Goal: Transaction & Acquisition: Purchase product/service

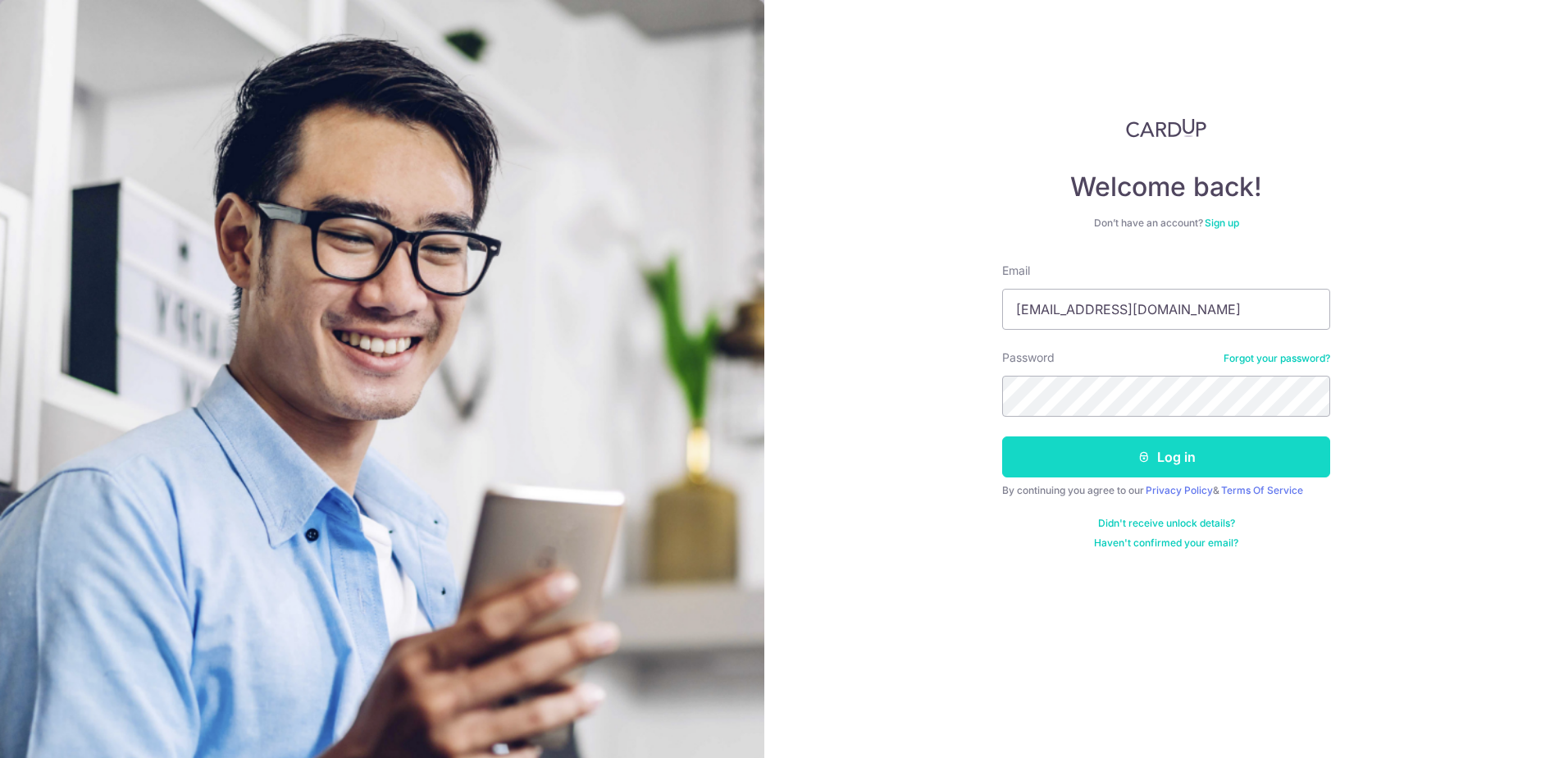
click at [1119, 465] on button "Log in" at bounding box center [1166, 457] width 328 height 41
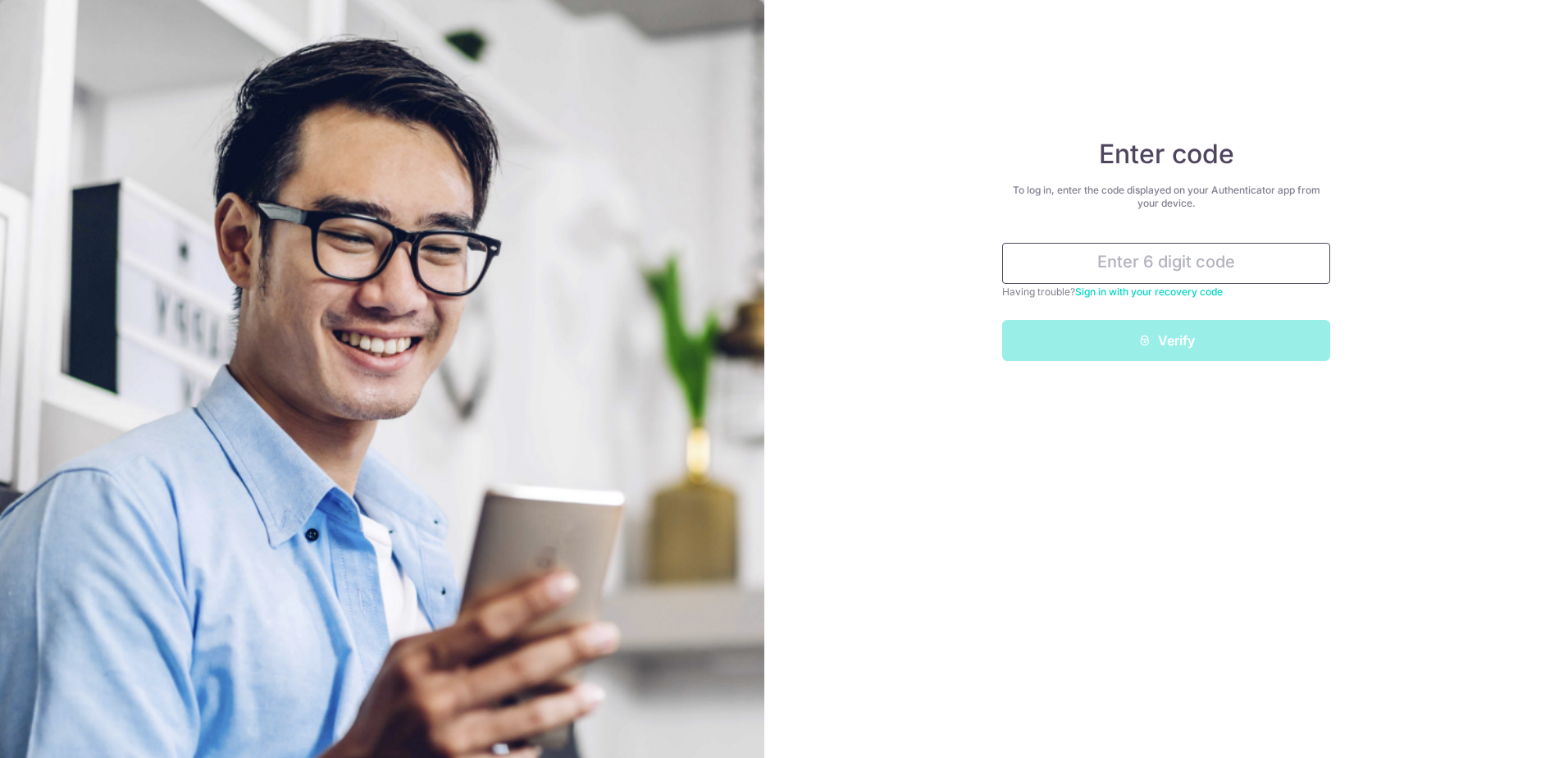
click at [1226, 267] on input "text" at bounding box center [1166, 263] width 328 height 41
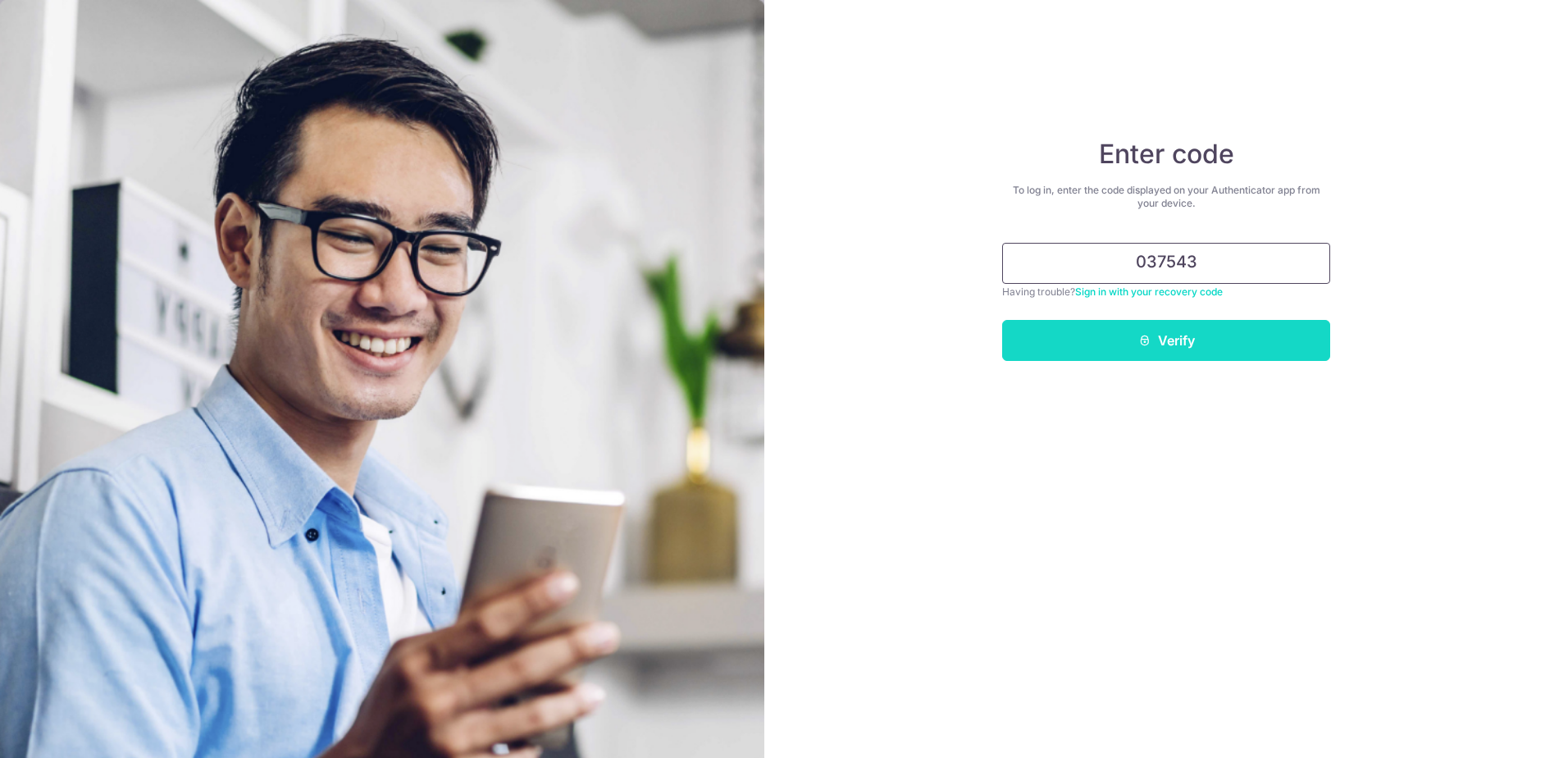
type input "037543"
click at [1229, 340] on button "Verify" at bounding box center [1166, 340] width 328 height 41
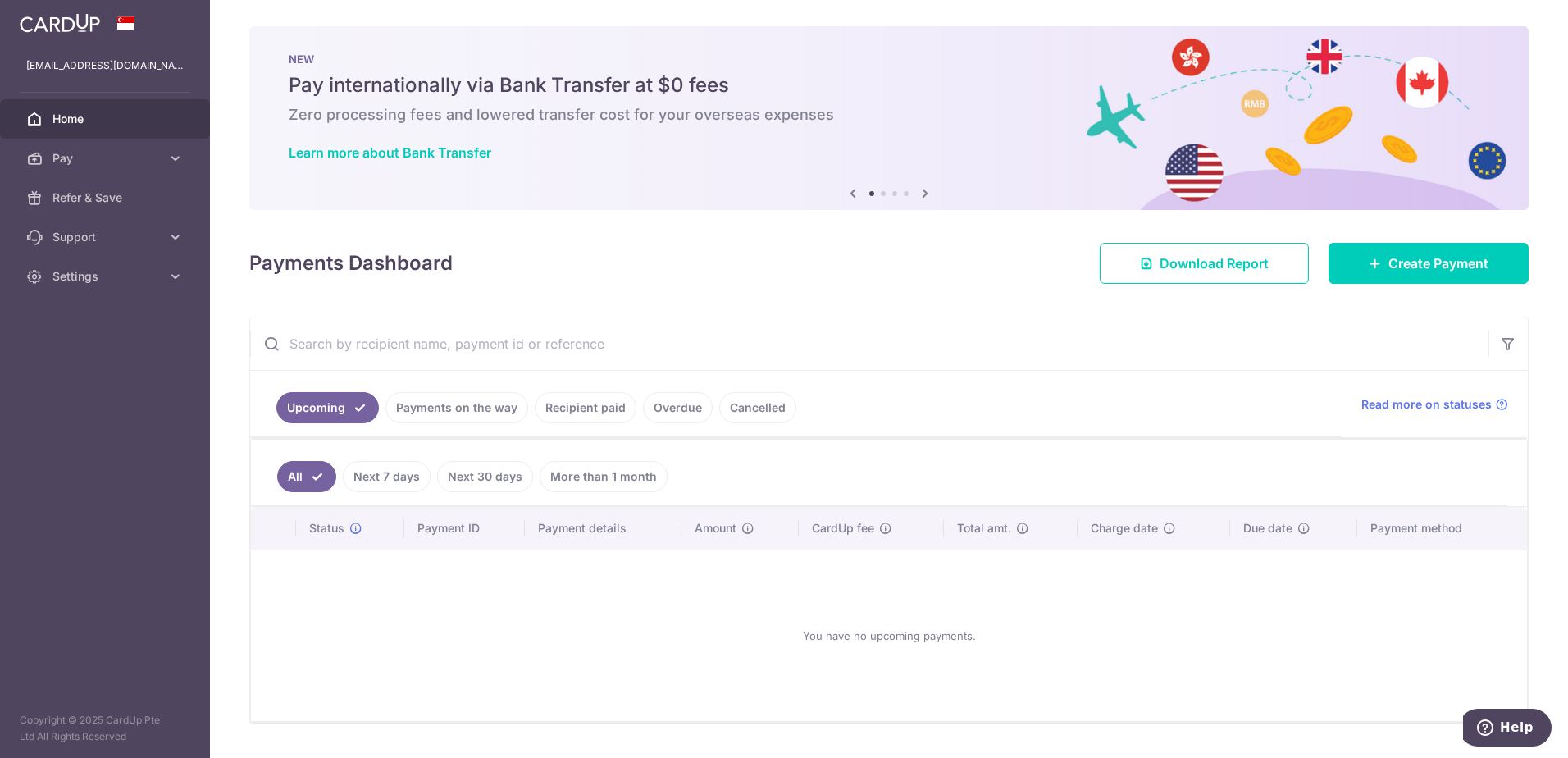
click at [575, 408] on link "Recipient paid" at bounding box center [586, 408] width 102 height 31
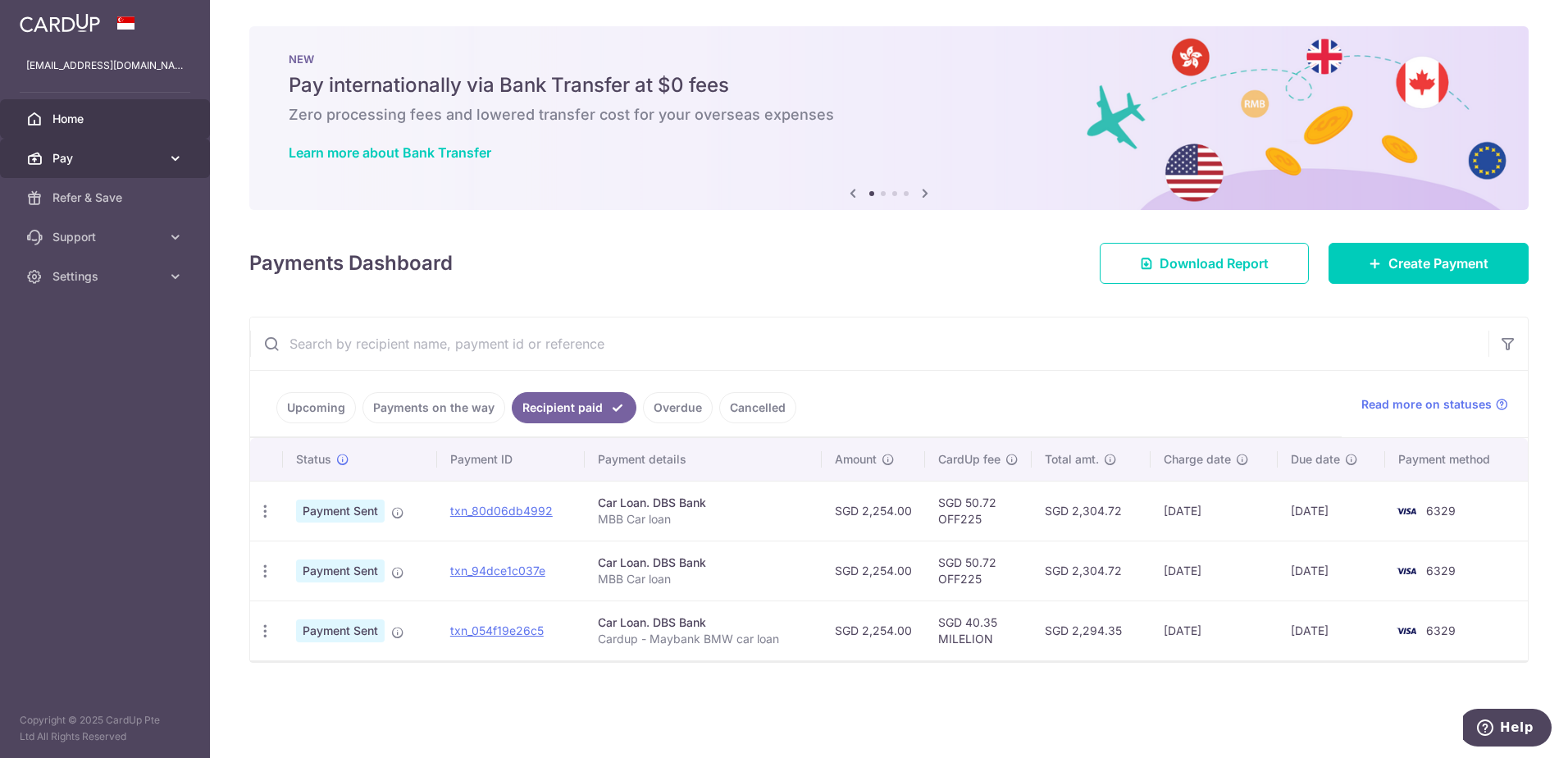
click at [141, 153] on span "Pay" at bounding box center [107, 159] width 108 height 16
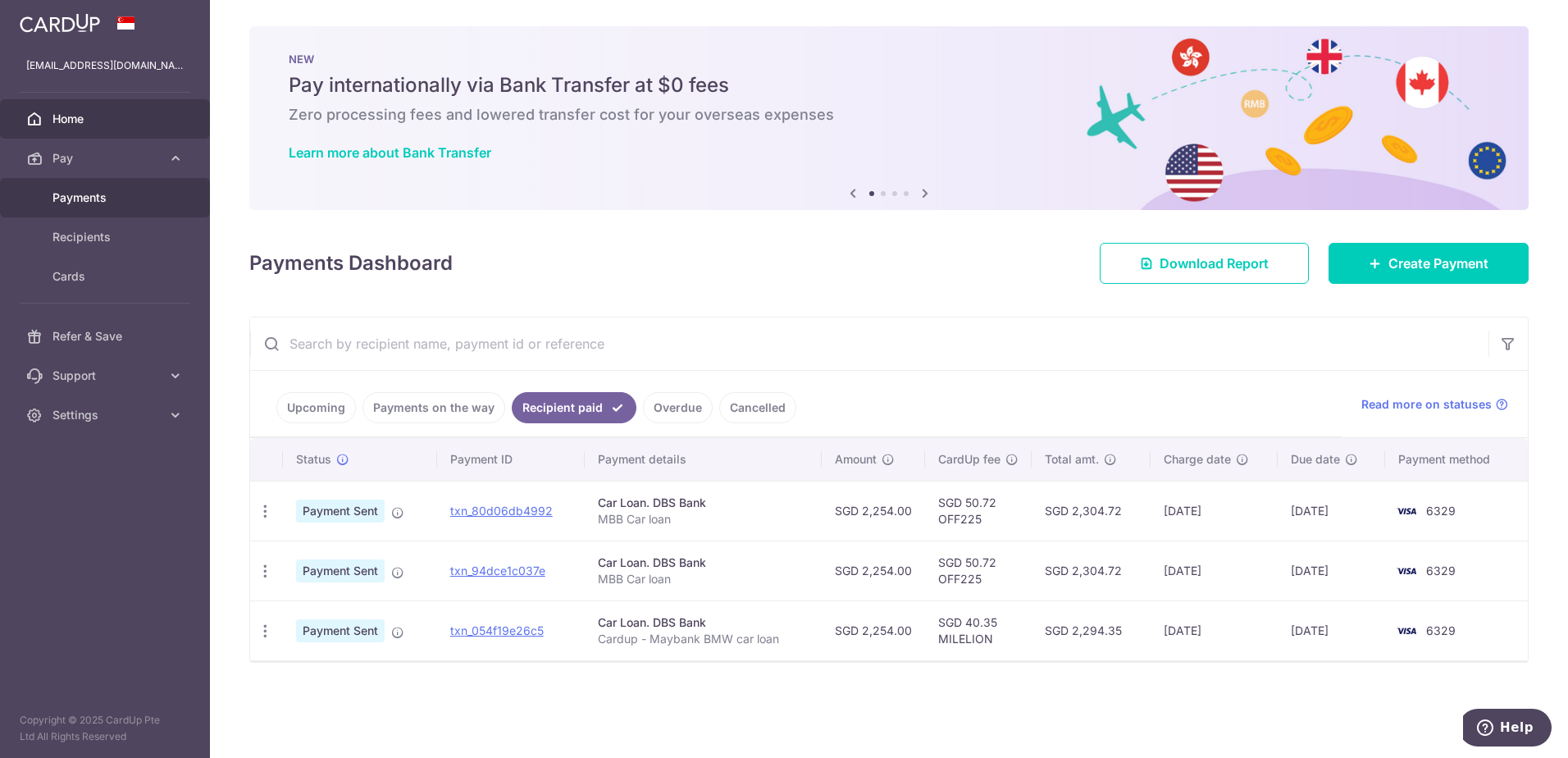
click at [107, 192] on span "Payments" at bounding box center [107, 197] width 108 height 16
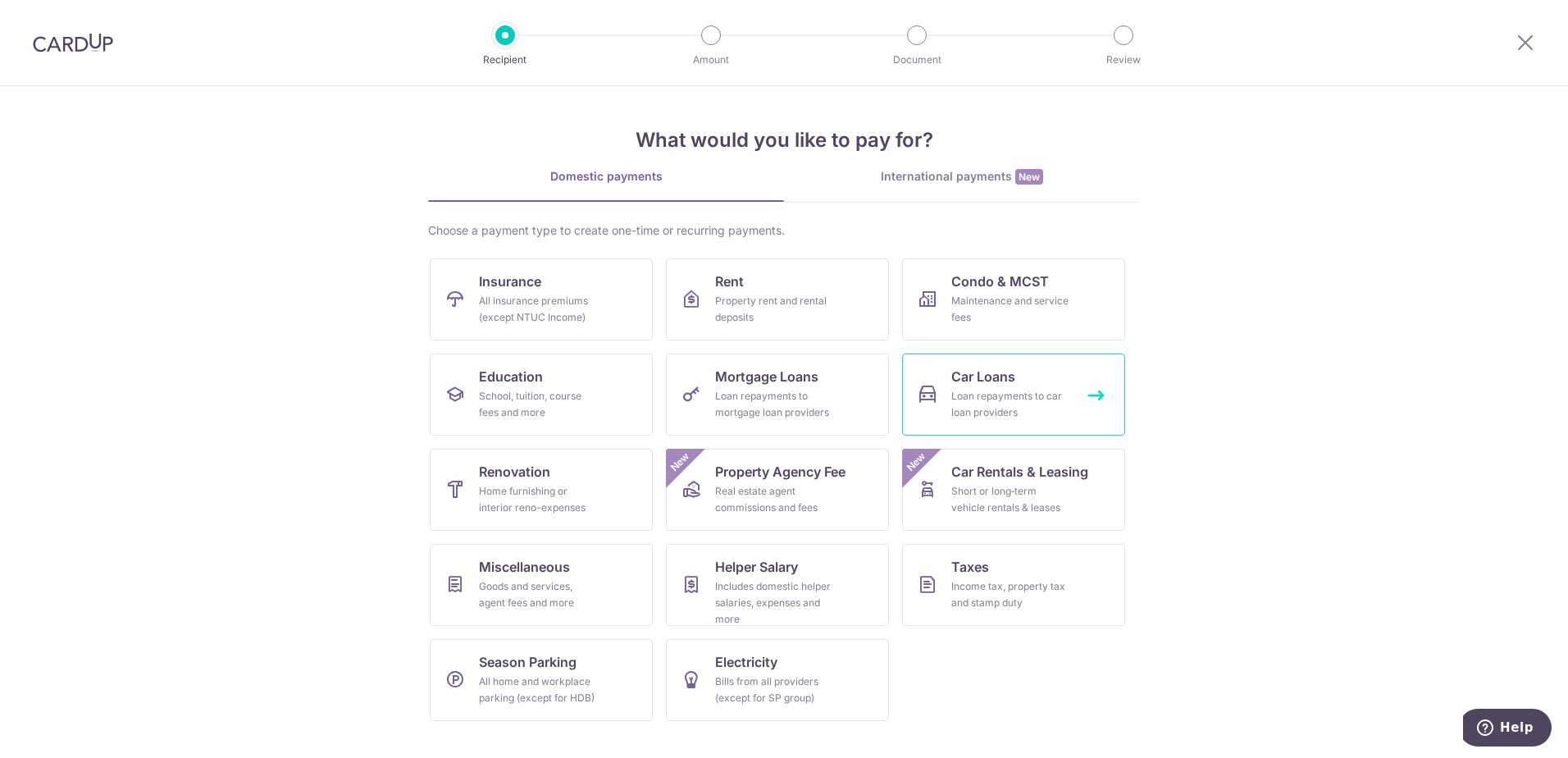
click at [998, 409] on div "Loan repayments to car loan providers" at bounding box center [1010, 404] width 118 height 33
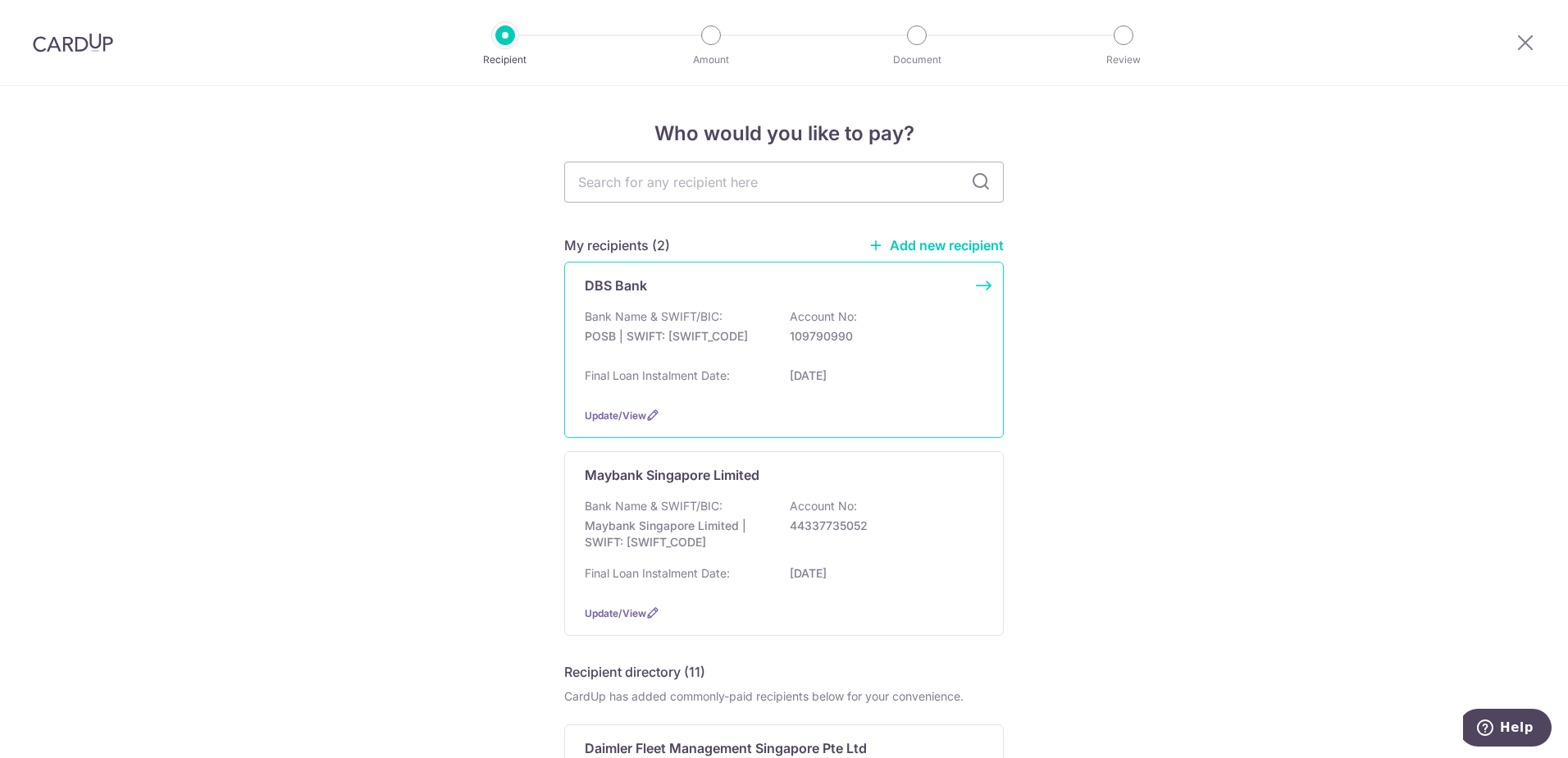
click at [801, 328] on p "109790990" at bounding box center [881, 336] width 184 height 16
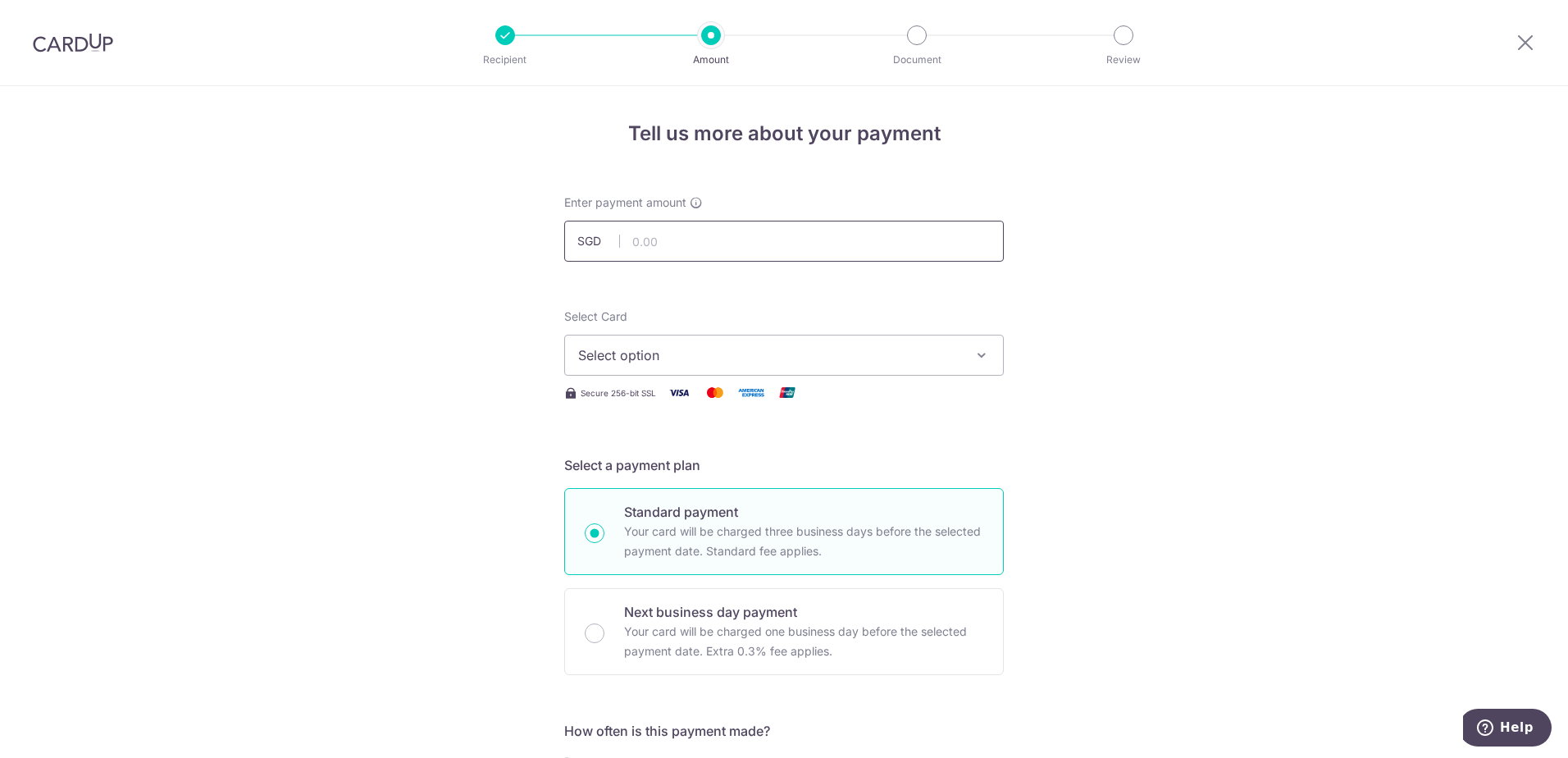
drag, startPoint x: 0, startPoint y: 0, endPoint x: 694, endPoint y: 245, distance: 736.0
click at [694, 245] on input "text" at bounding box center [784, 241] width 440 height 41
type input "2,254.00"
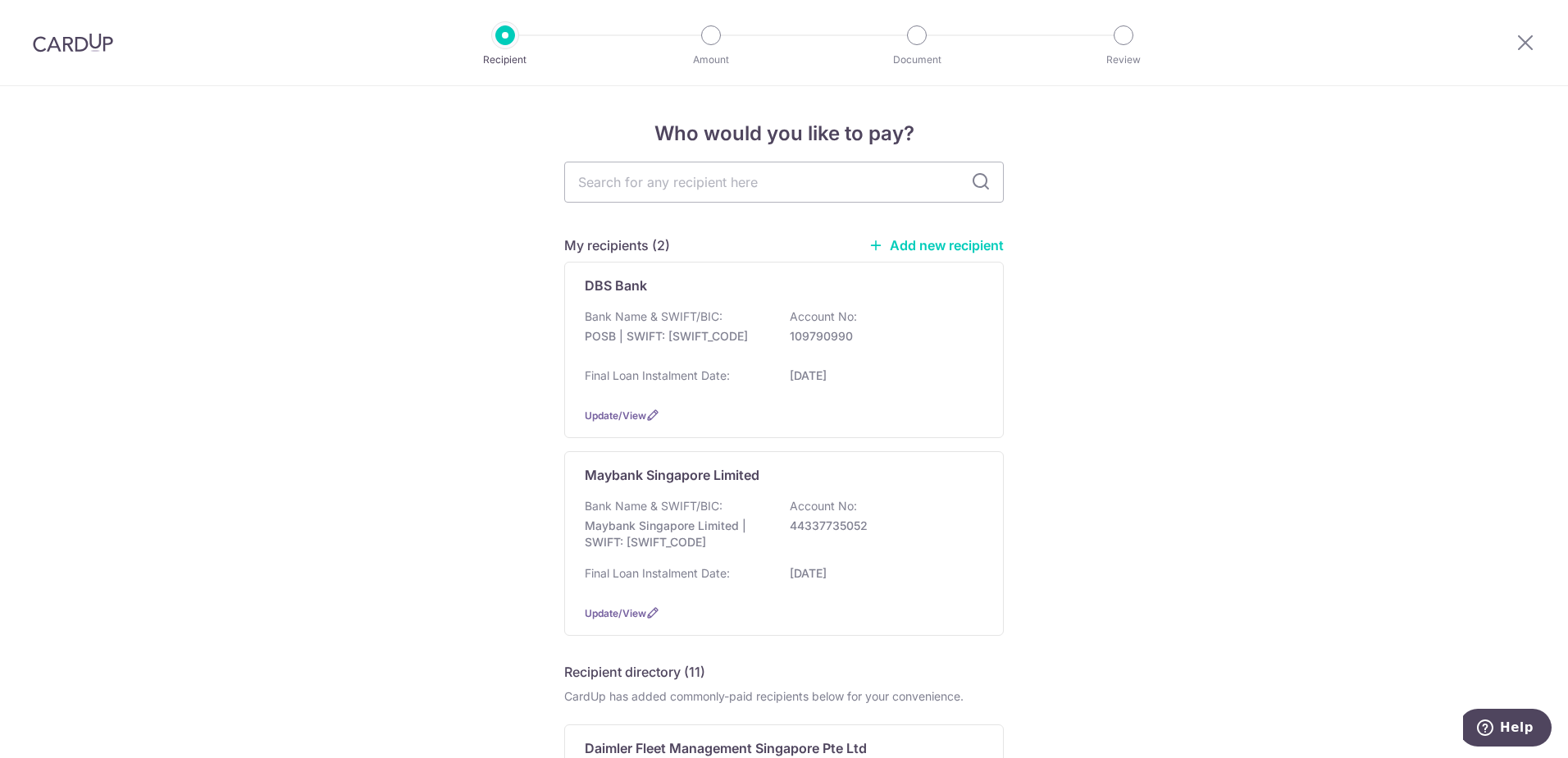
click at [73, 43] on img at bounding box center [73, 43] width 81 height 20
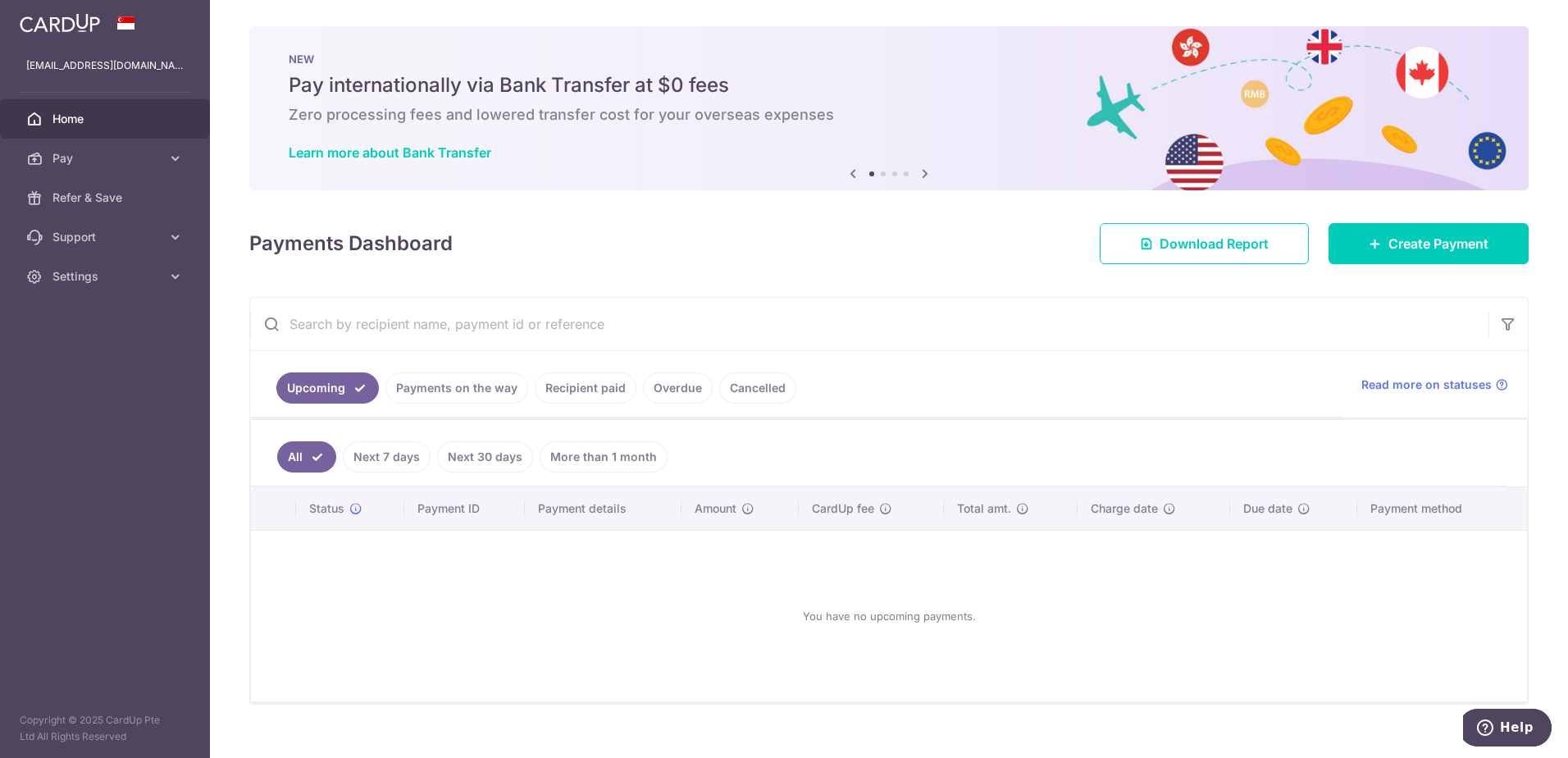
click at [578, 398] on link "Recipient paid" at bounding box center [586, 388] width 102 height 31
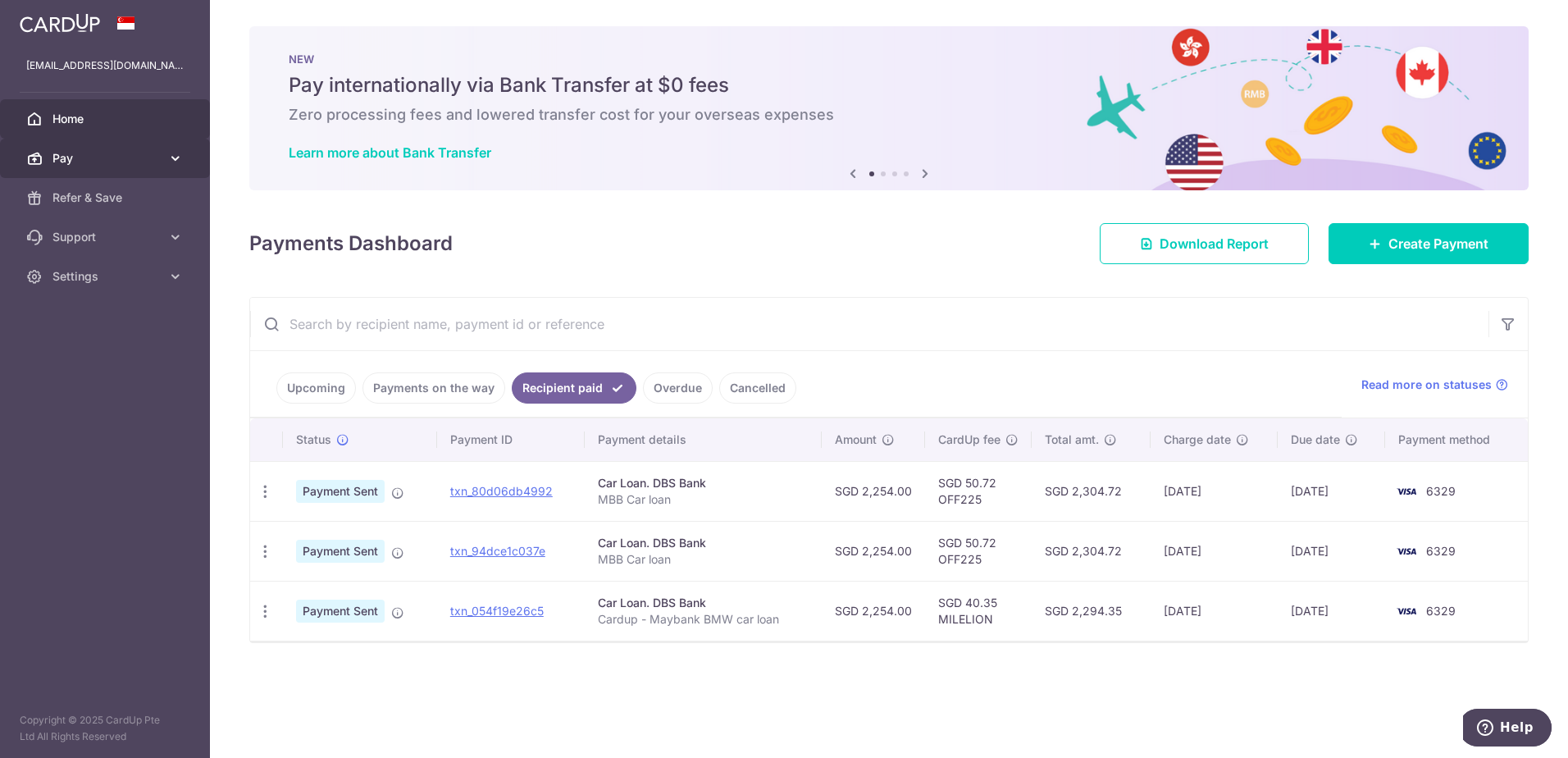
click at [76, 158] on span "Pay" at bounding box center [107, 159] width 108 height 16
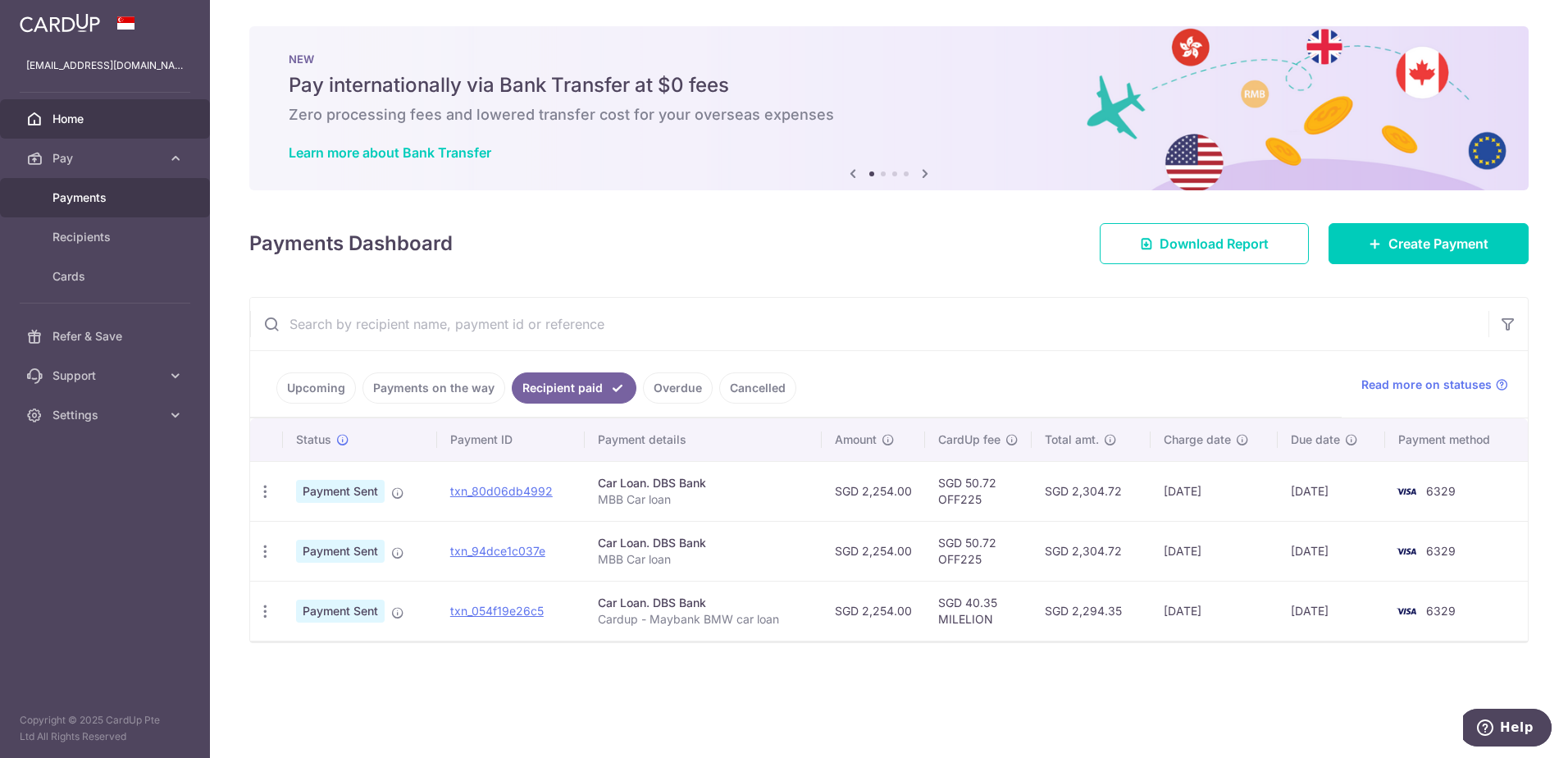
click at [92, 193] on span "Payments" at bounding box center [107, 197] width 108 height 16
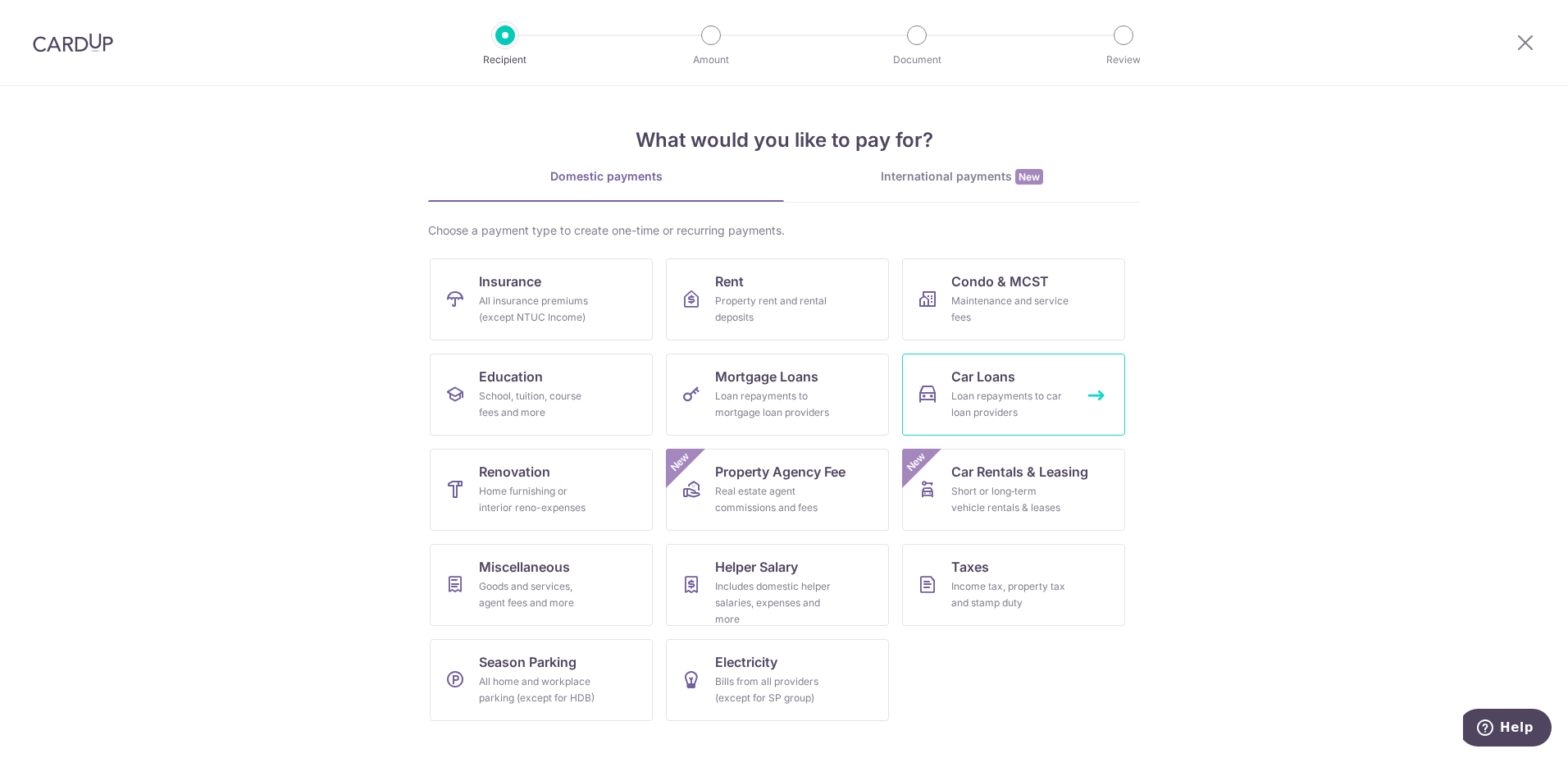
click at [1022, 387] on link "Car Loans Loan repayments to car loan providers" at bounding box center [1013, 395] width 223 height 82
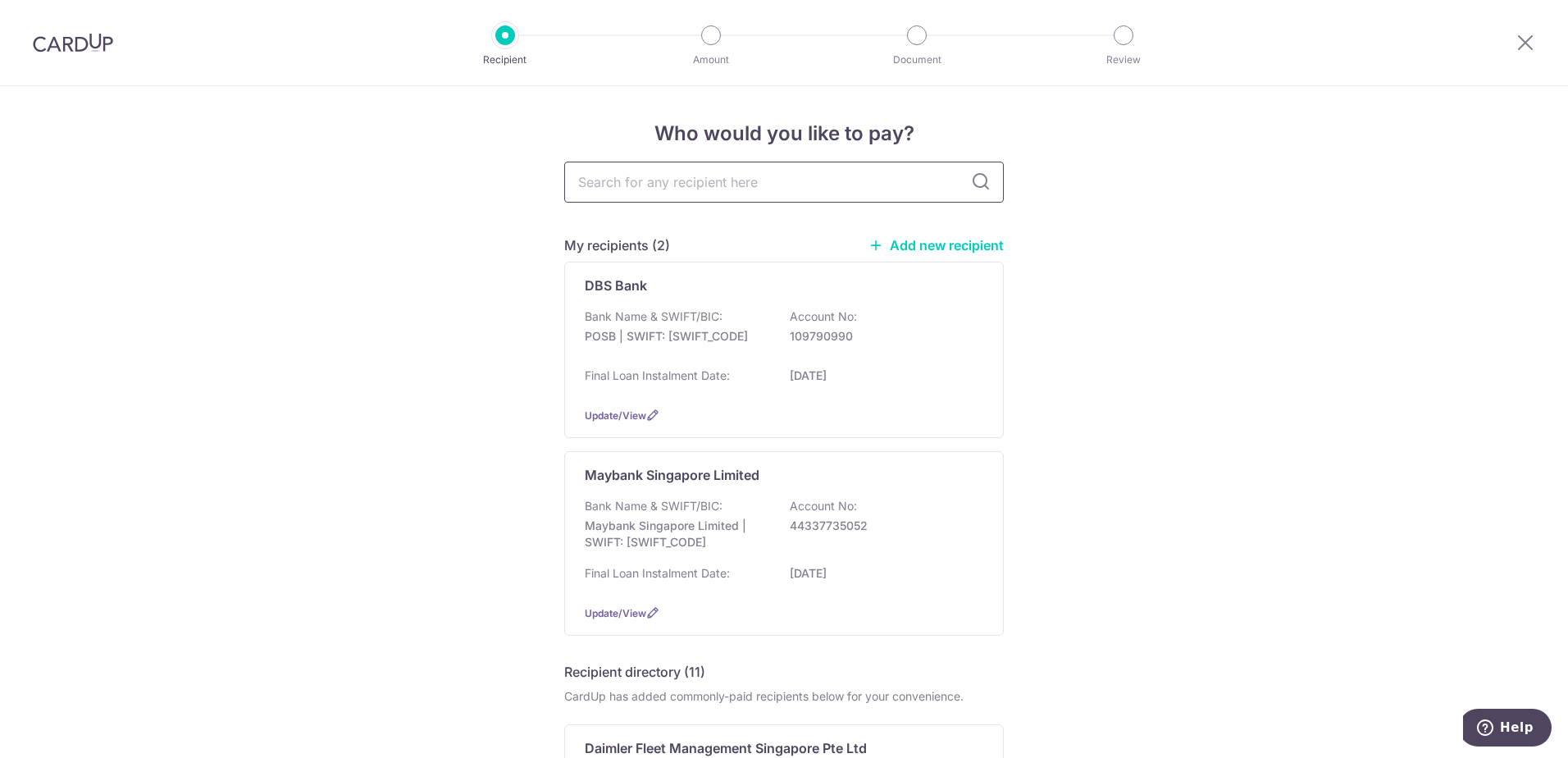
type input "d"
click at [790, 380] on p "[DATE]" at bounding box center [881, 375] width 184 height 16
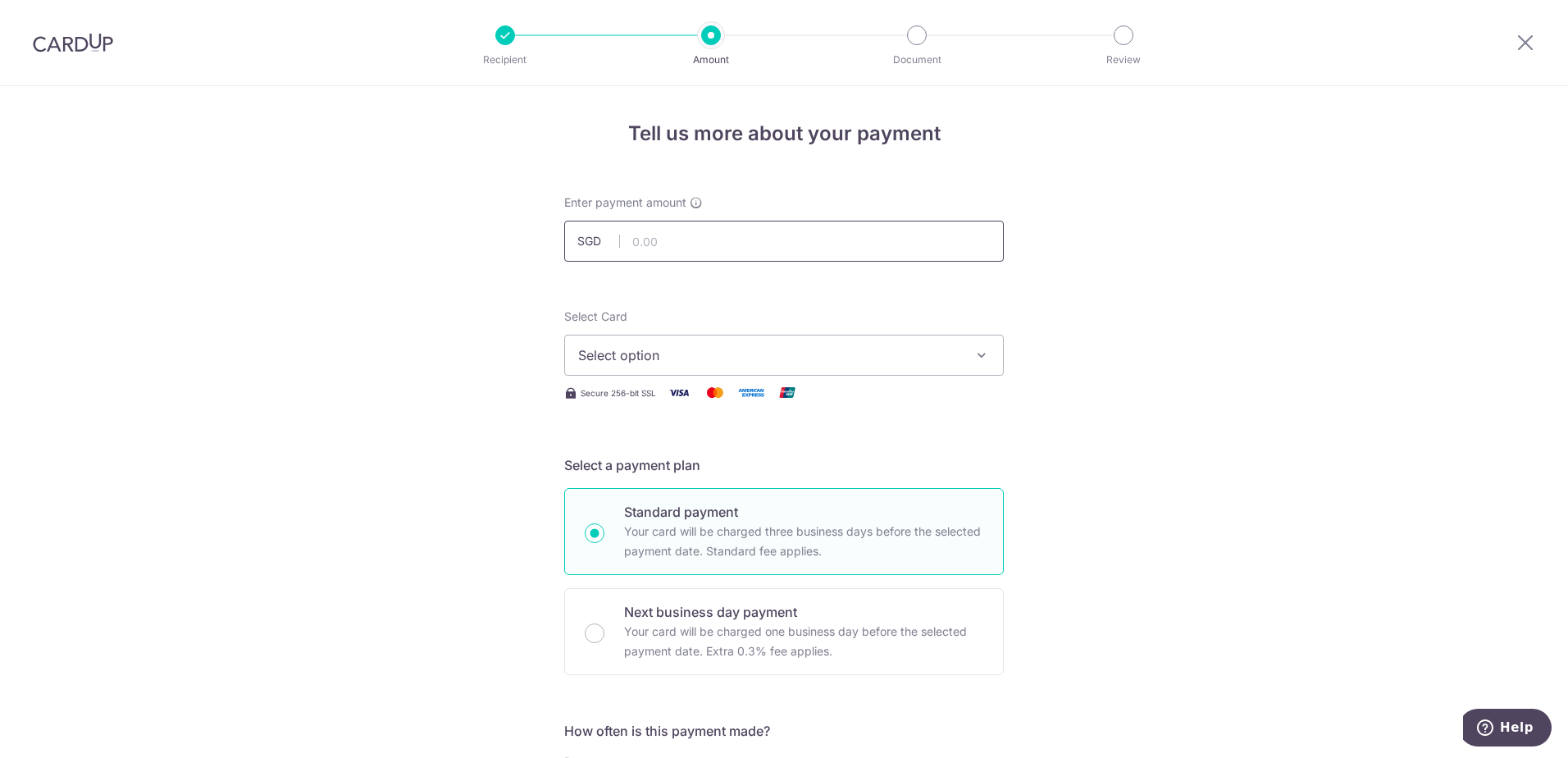
click at [690, 244] on input "text" at bounding box center [784, 241] width 440 height 41
type input "2,254.00"
click at [636, 344] on button "Select option" at bounding box center [784, 356] width 440 height 41
click at [655, 463] on span "**** 6329" at bounding box center [648, 472] width 63 height 20
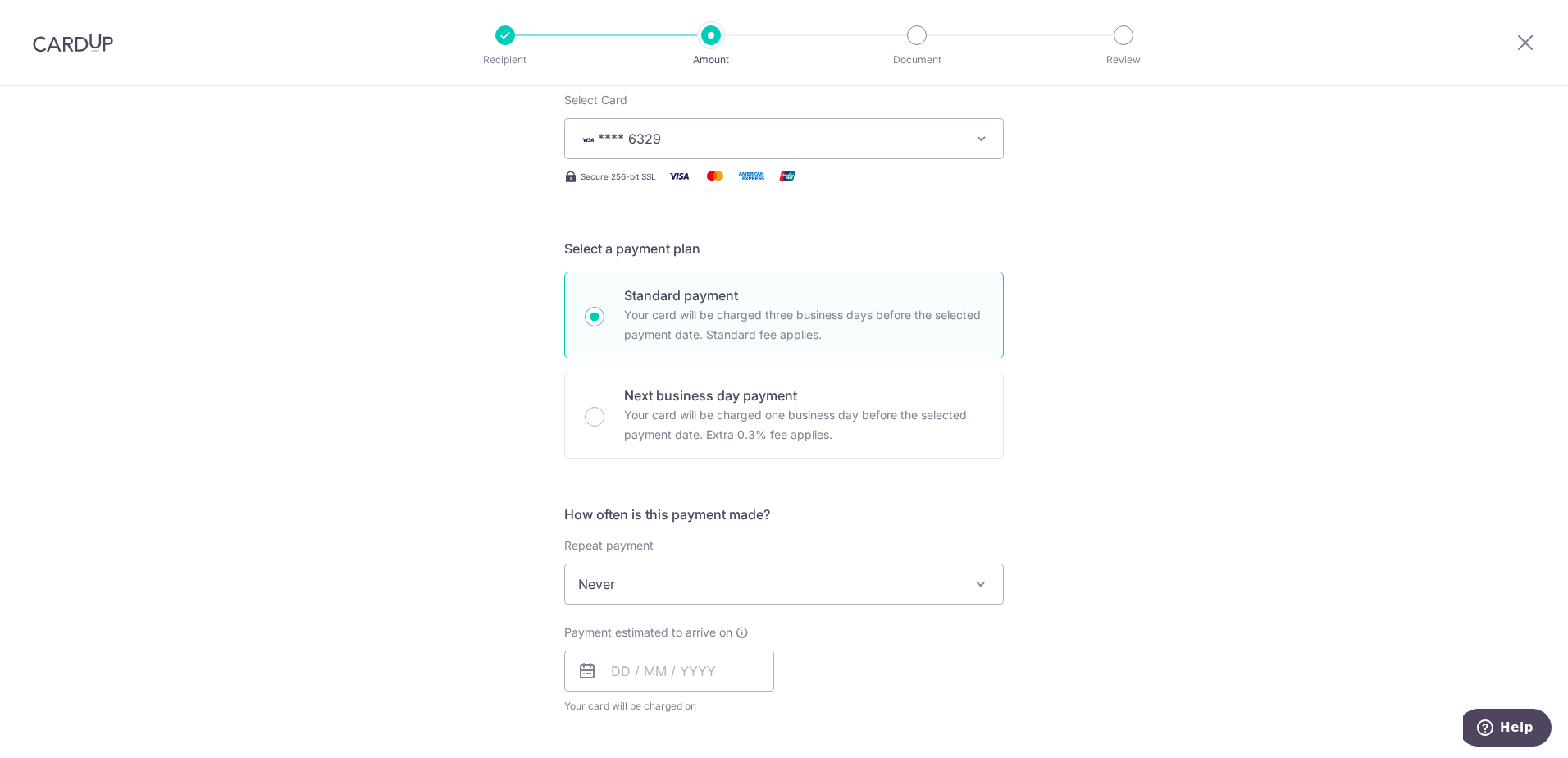
scroll to position [246, 0]
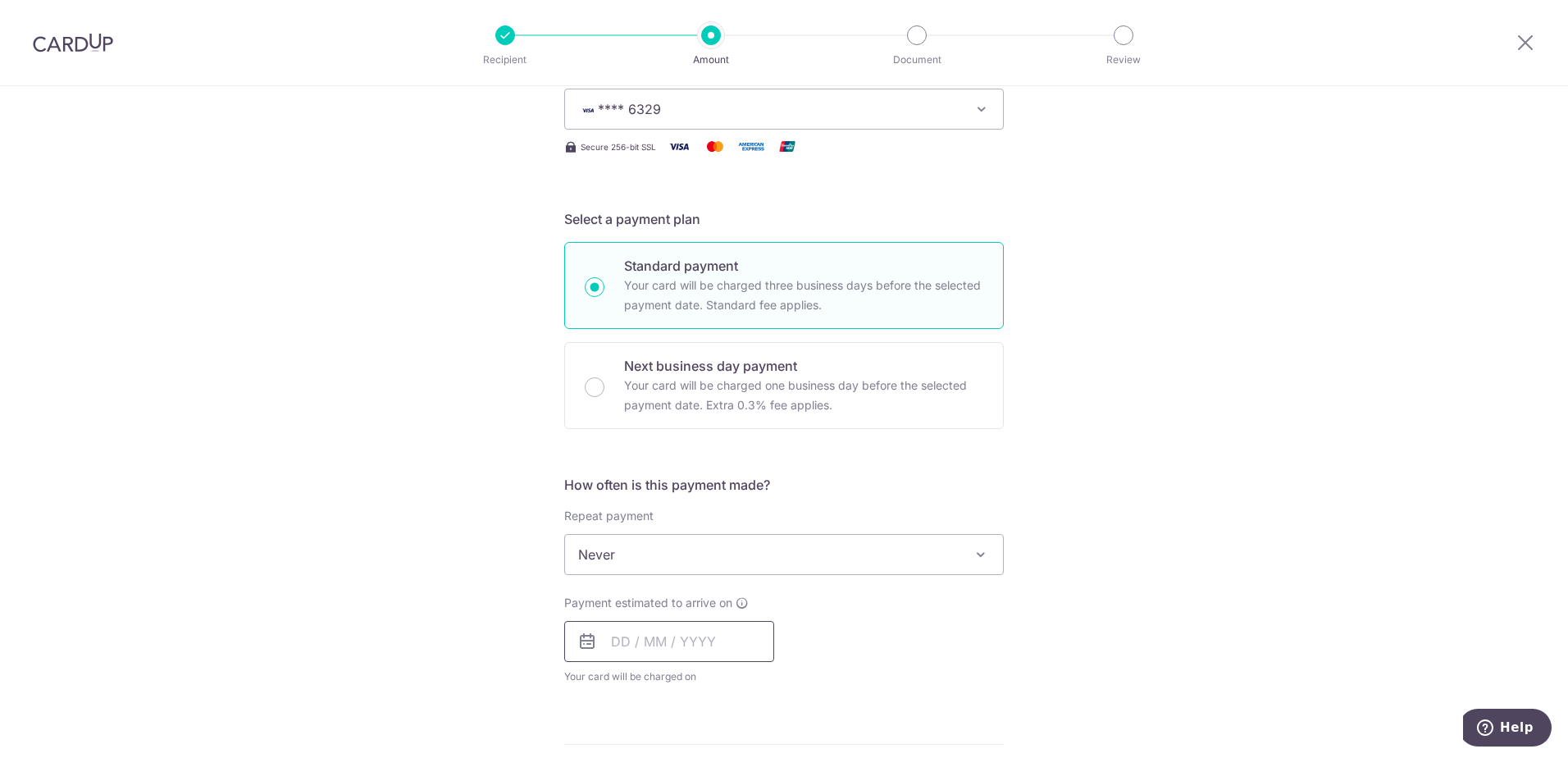
click at [685, 630] on input "text" at bounding box center [669, 642] width 210 height 41
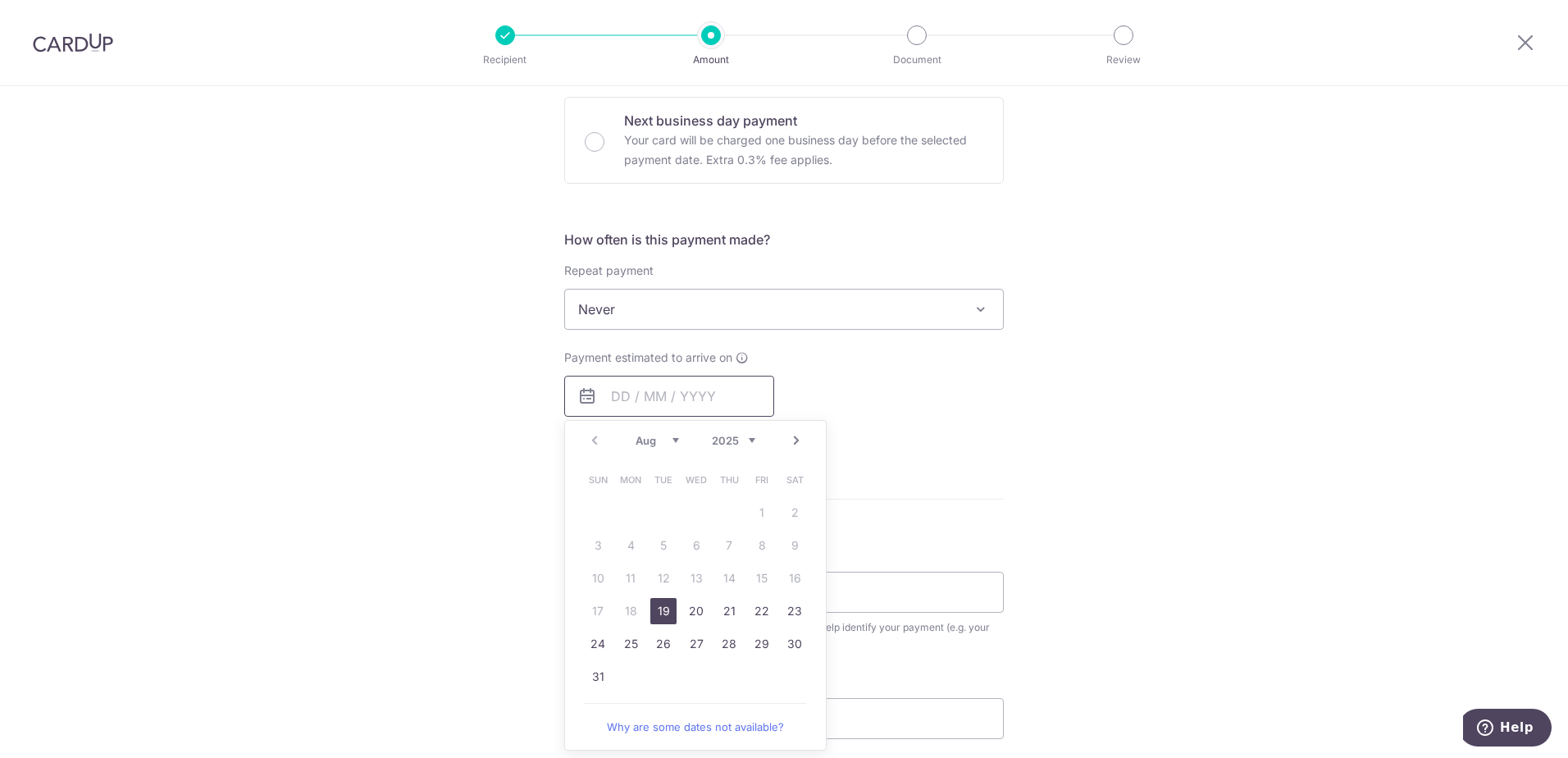
scroll to position [492, 0]
click at [632, 639] on link "25" at bounding box center [630, 642] width 26 height 26
type input "[DATE]"
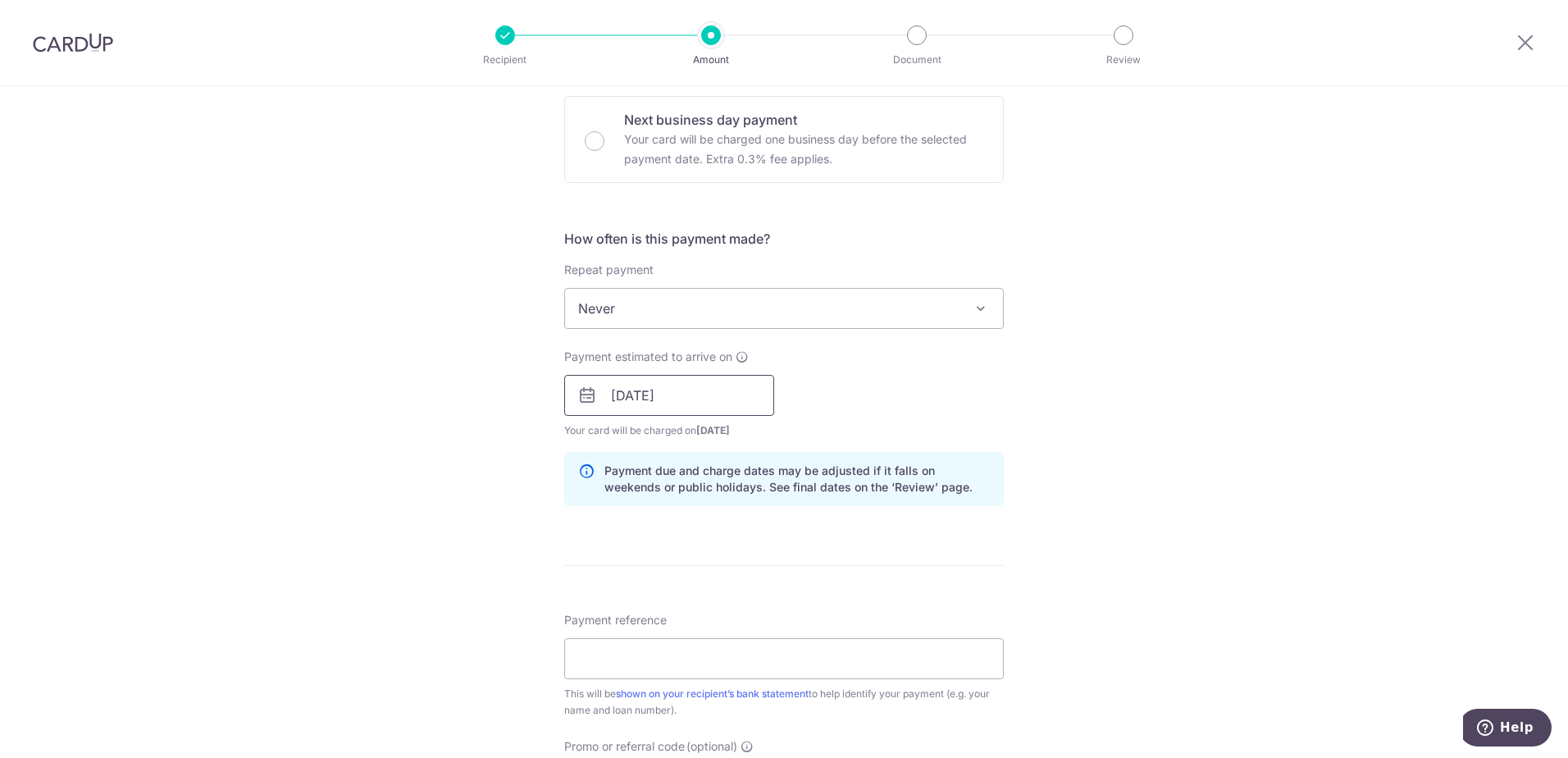
click at [716, 399] on input "[DATE]" at bounding box center [669, 395] width 210 height 41
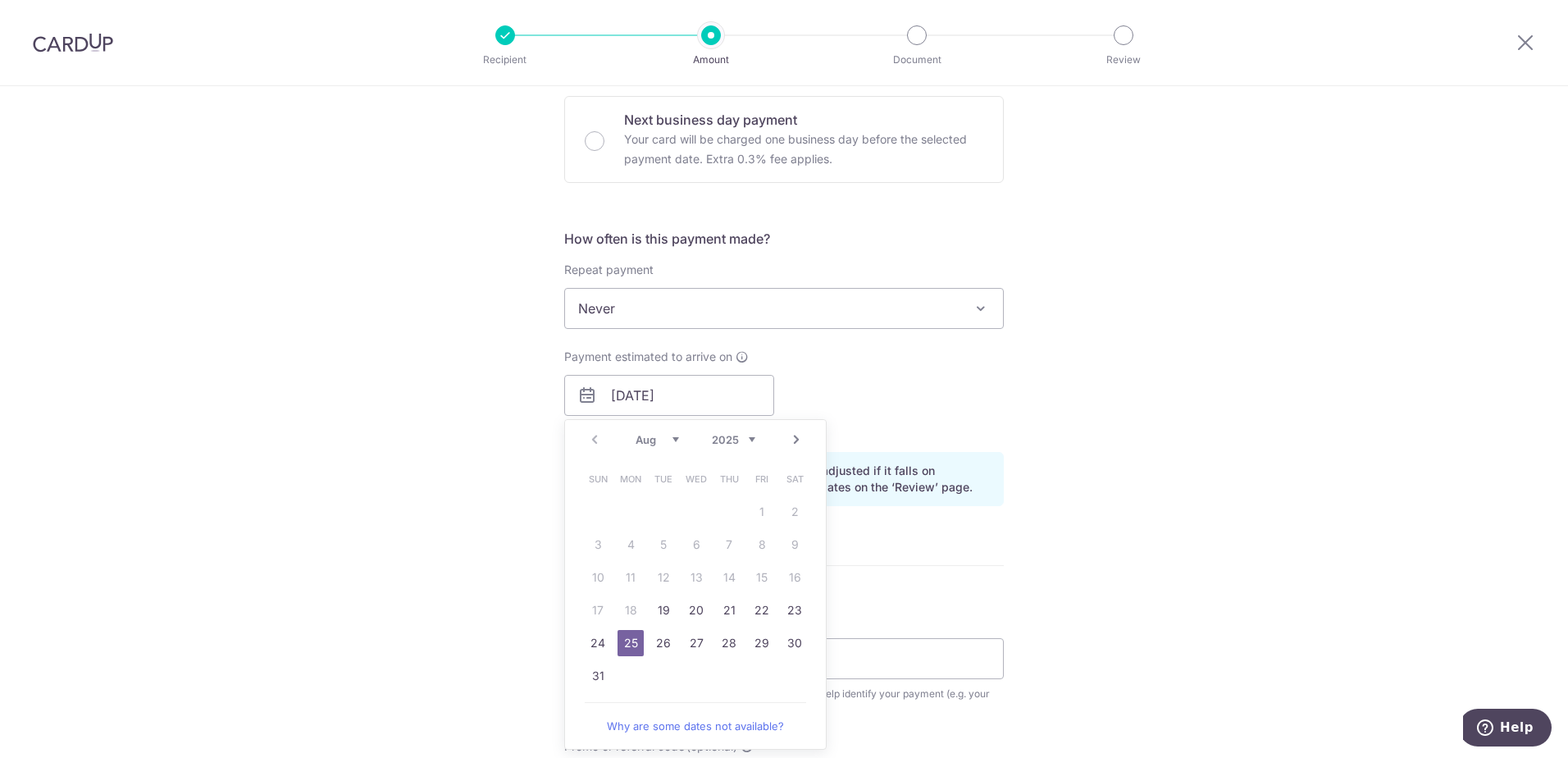
click at [1121, 558] on div "Tell us more about your payment Enter payment amount SGD 2,254.00 2254.00 Selec…" at bounding box center [784, 369] width 1568 height 1551
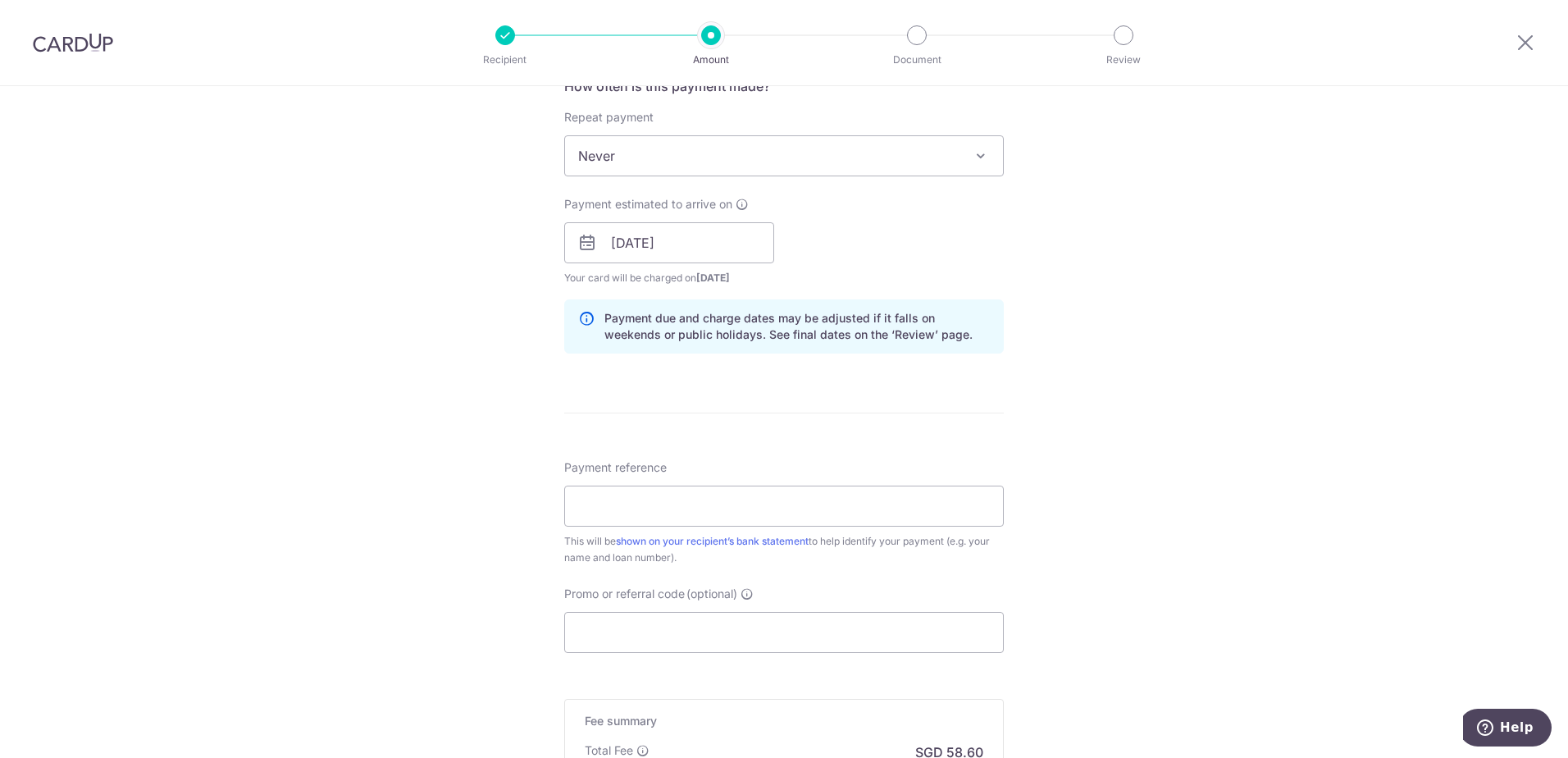
scroll to position [656, 0]
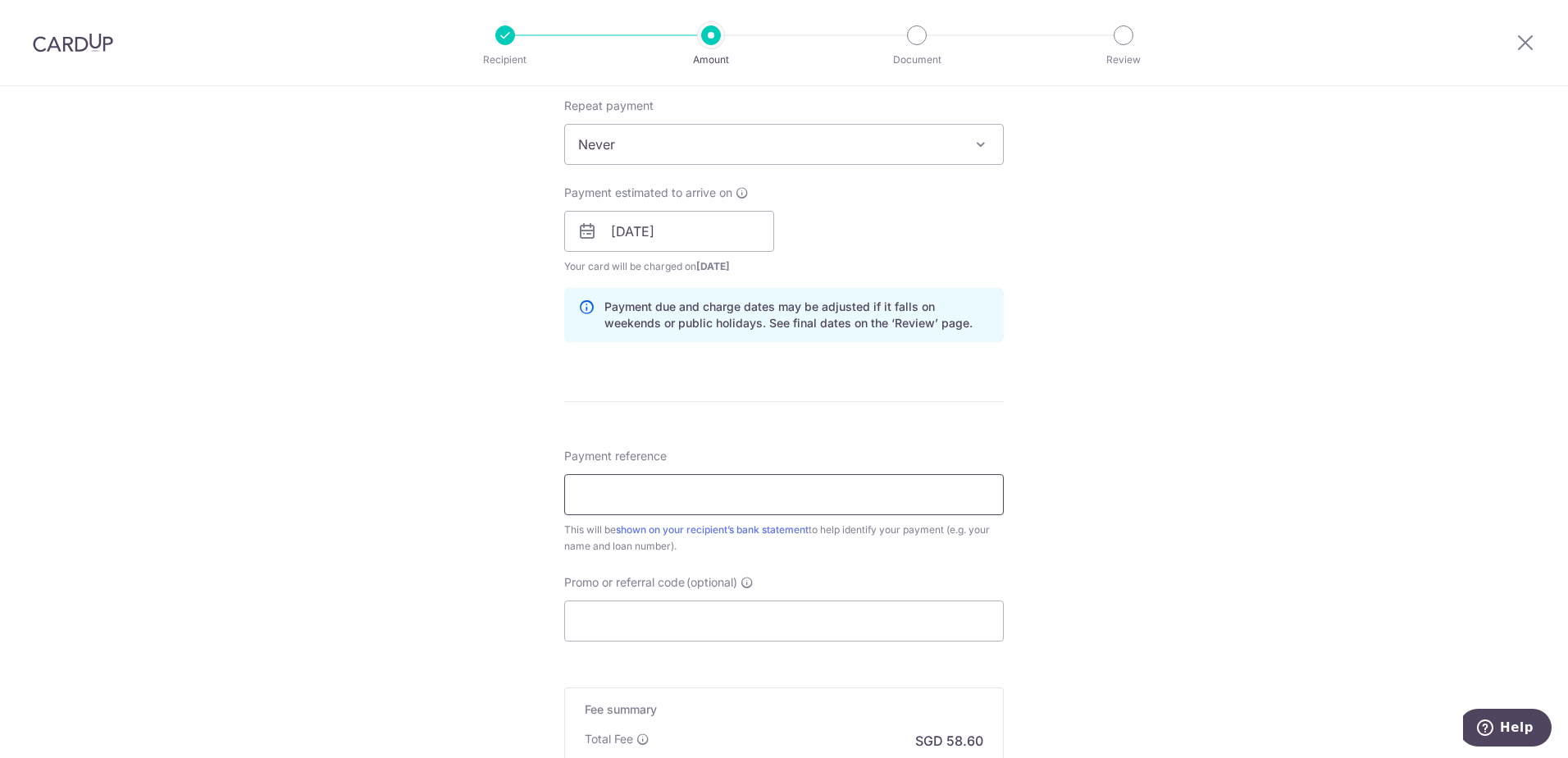
click at [855, 490] on input "Payment reference" at bounding box center [784, 495] width 440 height 41
drag, startPoint x: 752, startPoint y: 495, endPoint x: 694, endPoint y: 494, distance: 58.0
click at [694, 494] on input "HP REPAYMENT (SNW3203A) DOMINIC" at bounding box center [784, 495] width 440 height 41
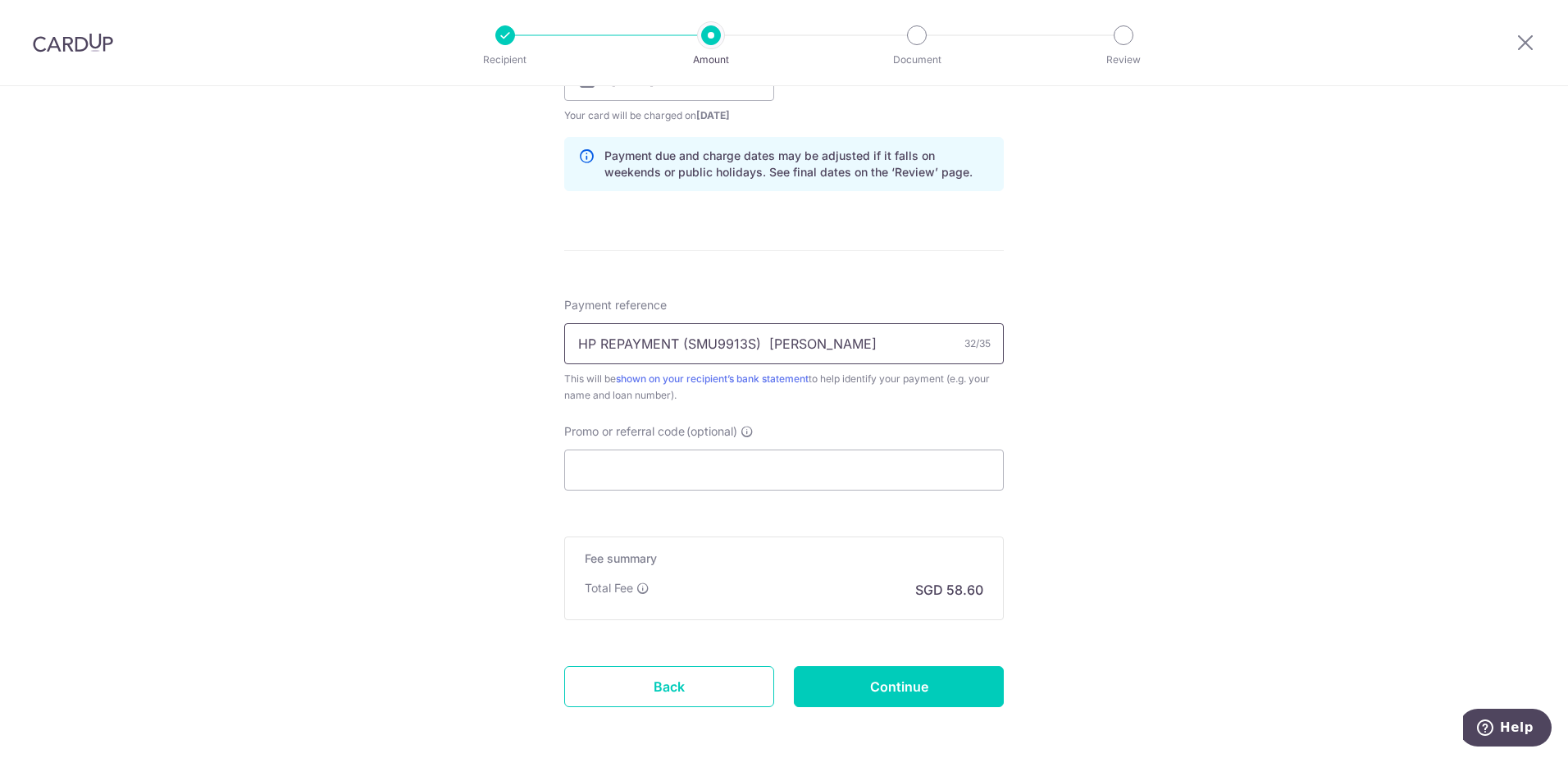
scroll to position [821, 0]
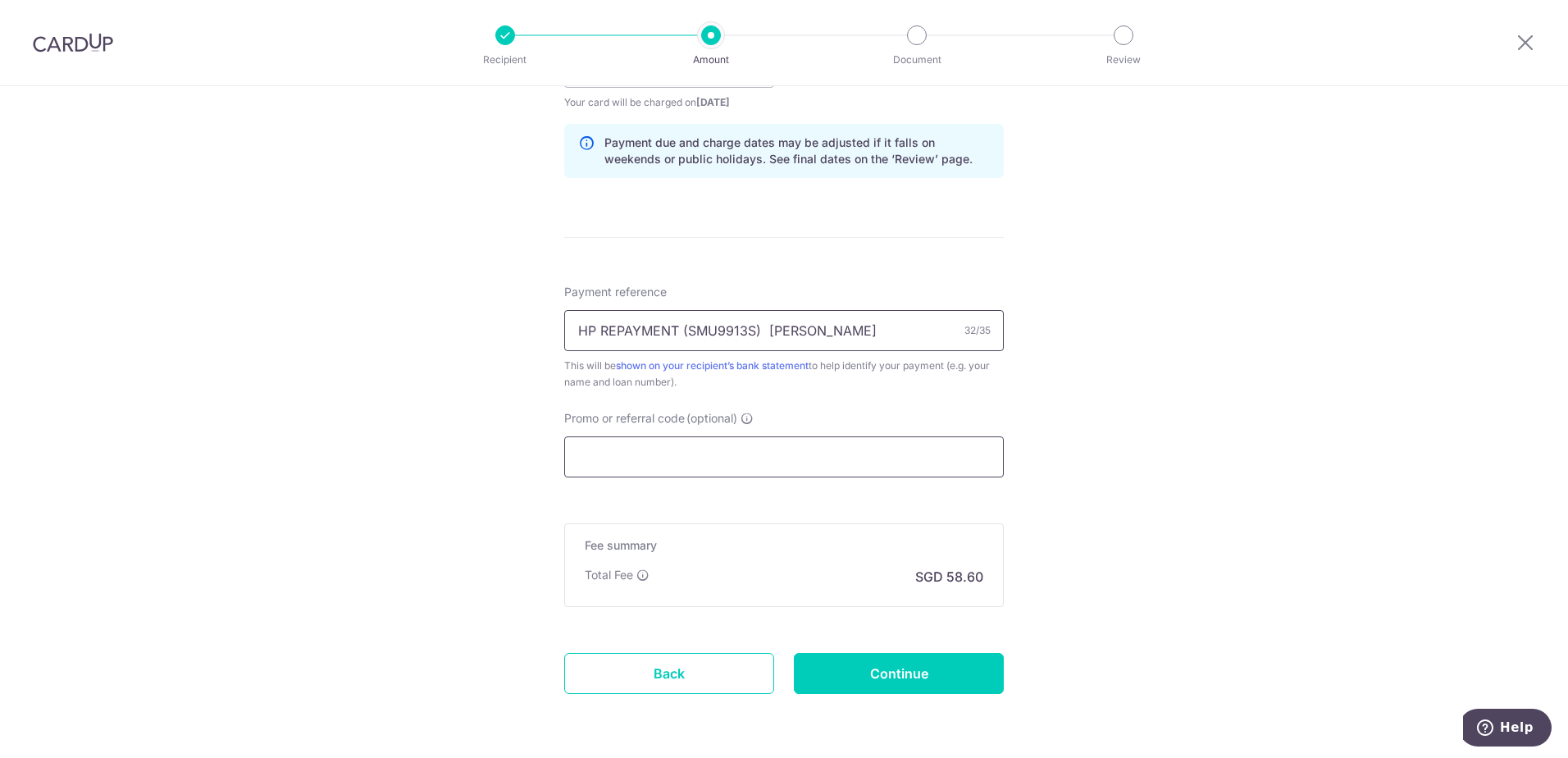
type input "HP REPAYMENT (SMU9913S) DOMINIC"
click at [724, 458] on input "Promo or referral code (optional)" at bounding box center [784, 457] width 440 height 41
paste input "GET225"
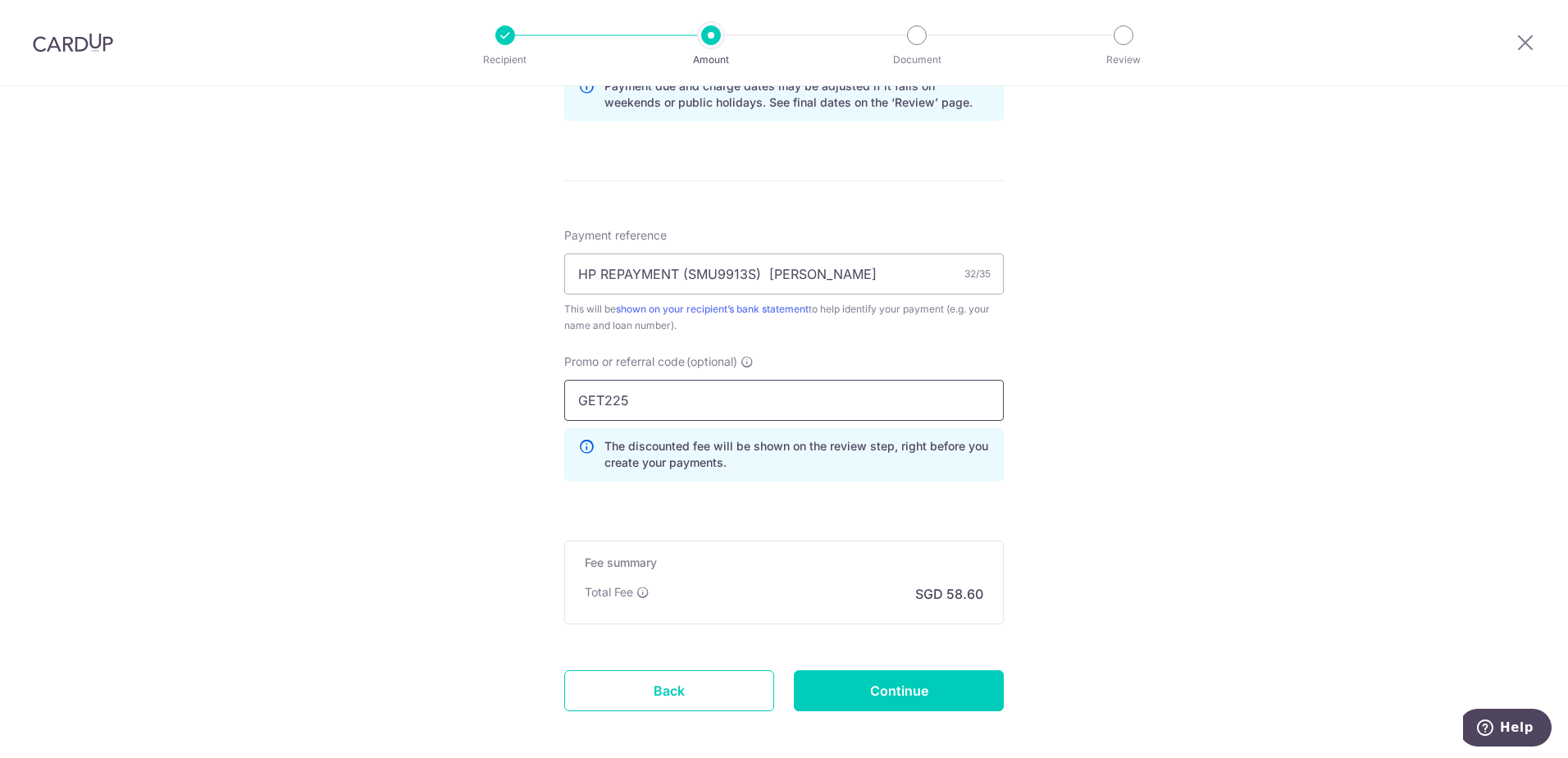
scroll to position [902, 0]
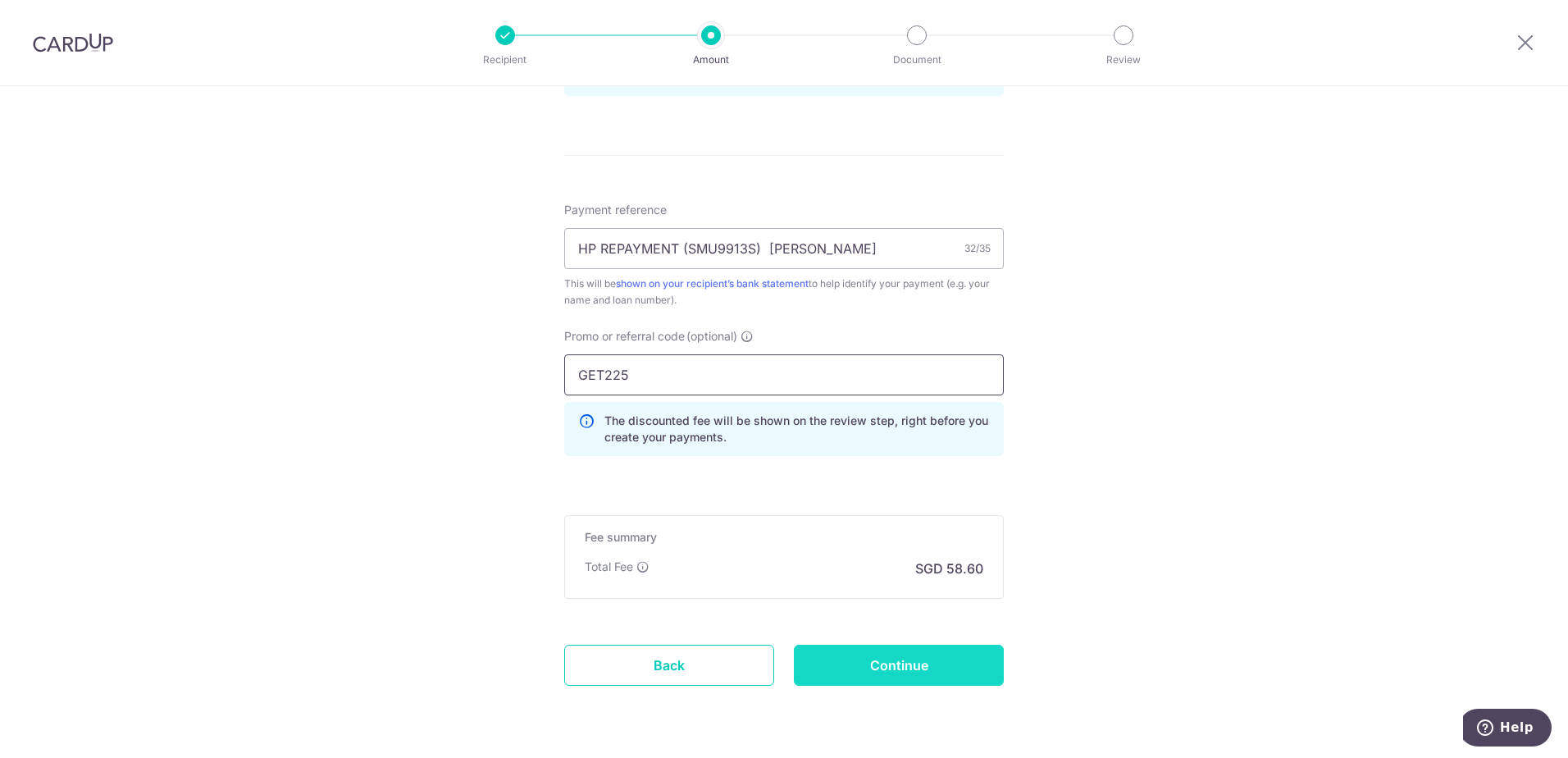
type input "GET225"
click at [891, 678] on input "Continue" at bounding box center [898, 666] width 210 height 41
type input "Create Schedule"
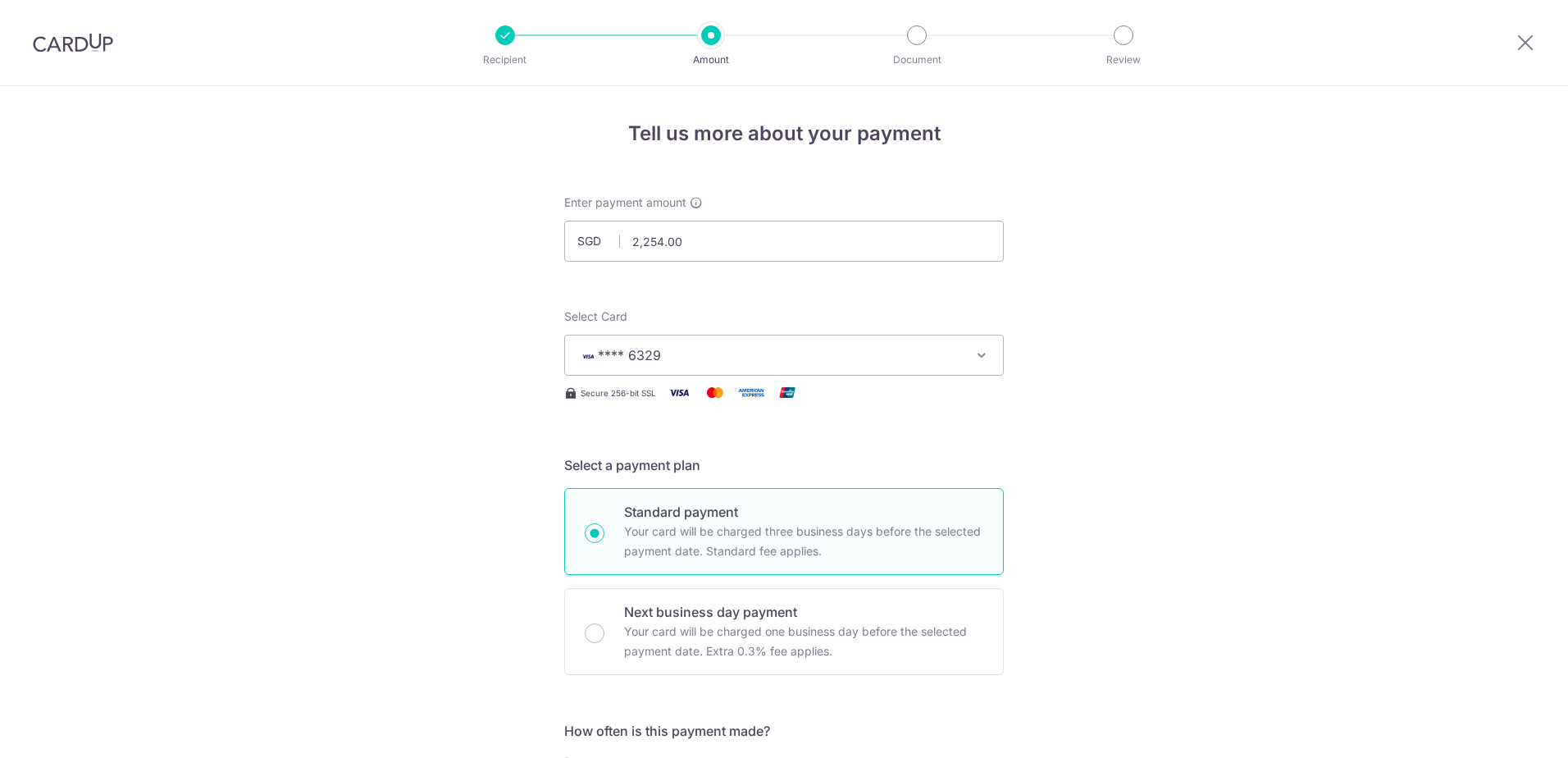
scroll to position [976, 0]
